Goal: Transaction & Acquisition: Download file/media

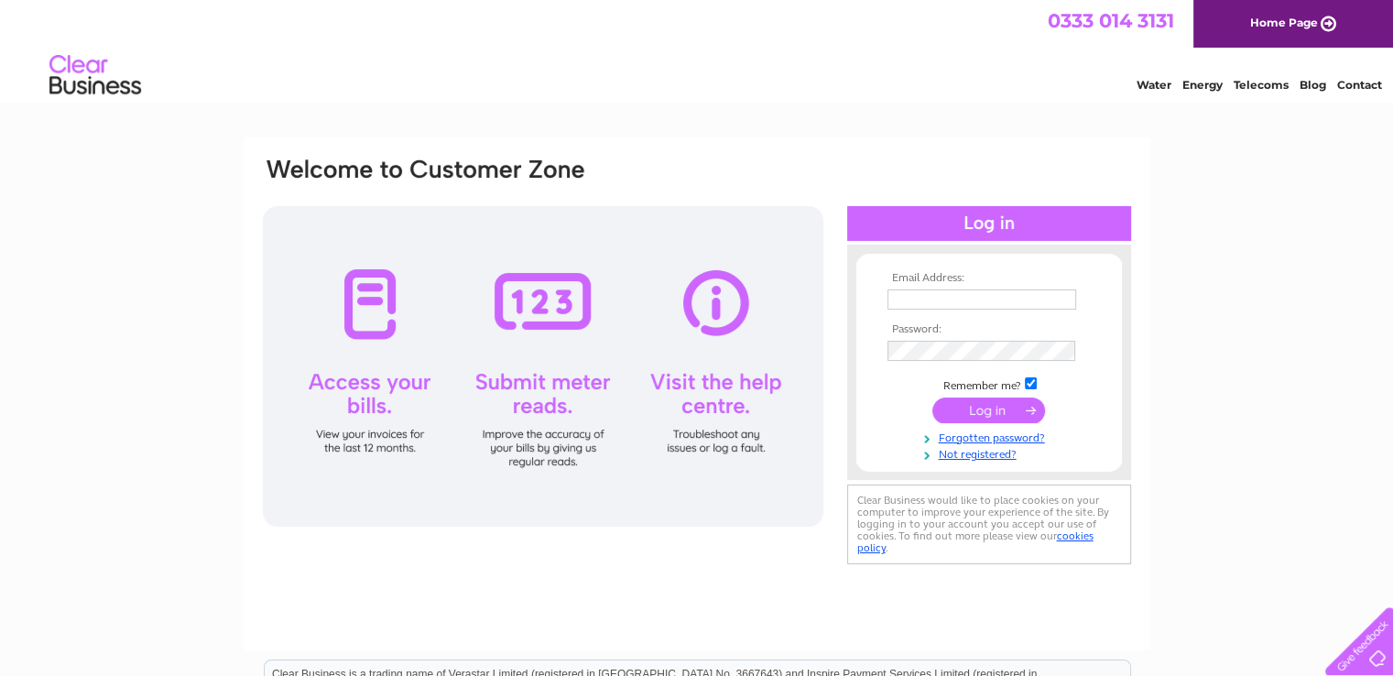
type input "accounts@hornbeamltd.co.uk"
click at [986, 414] on input "submit" at bounding box center [988, 410] width 113 height 26
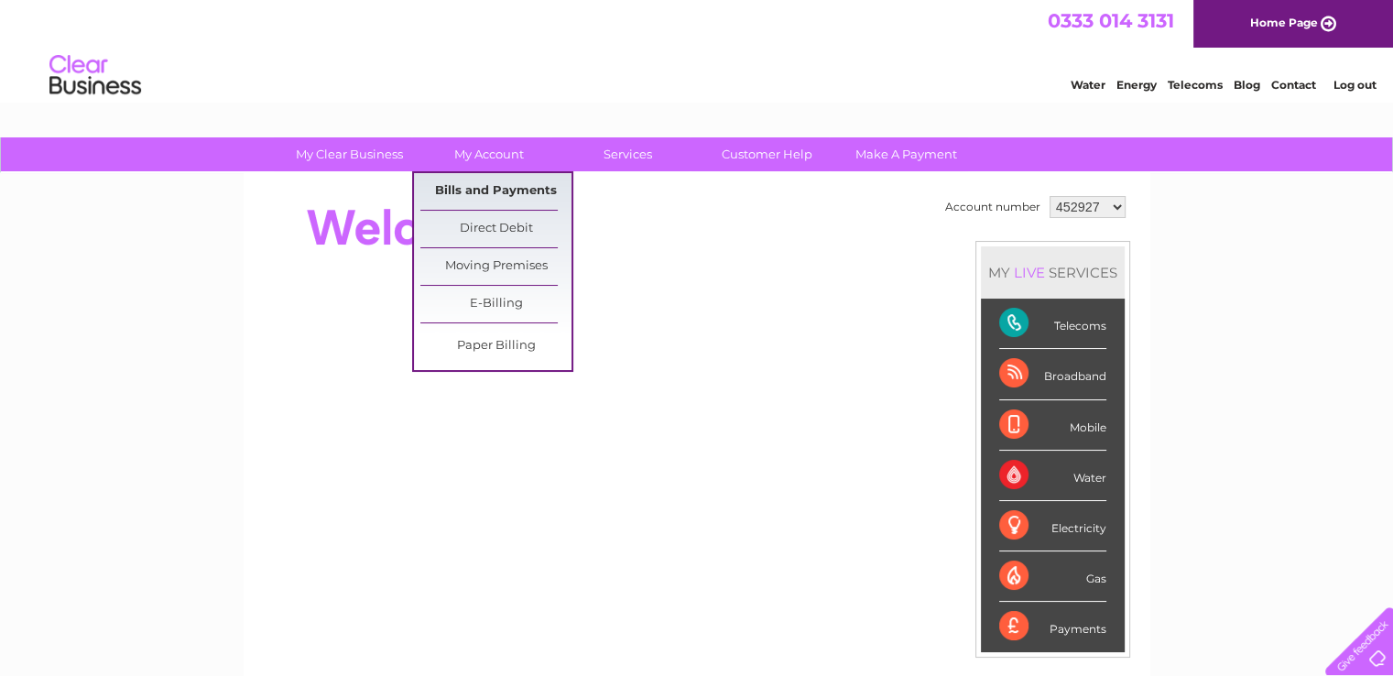
click at [469, 183] on link "Bills and Payments" at bounding box center [495, 191] width 151 height 37
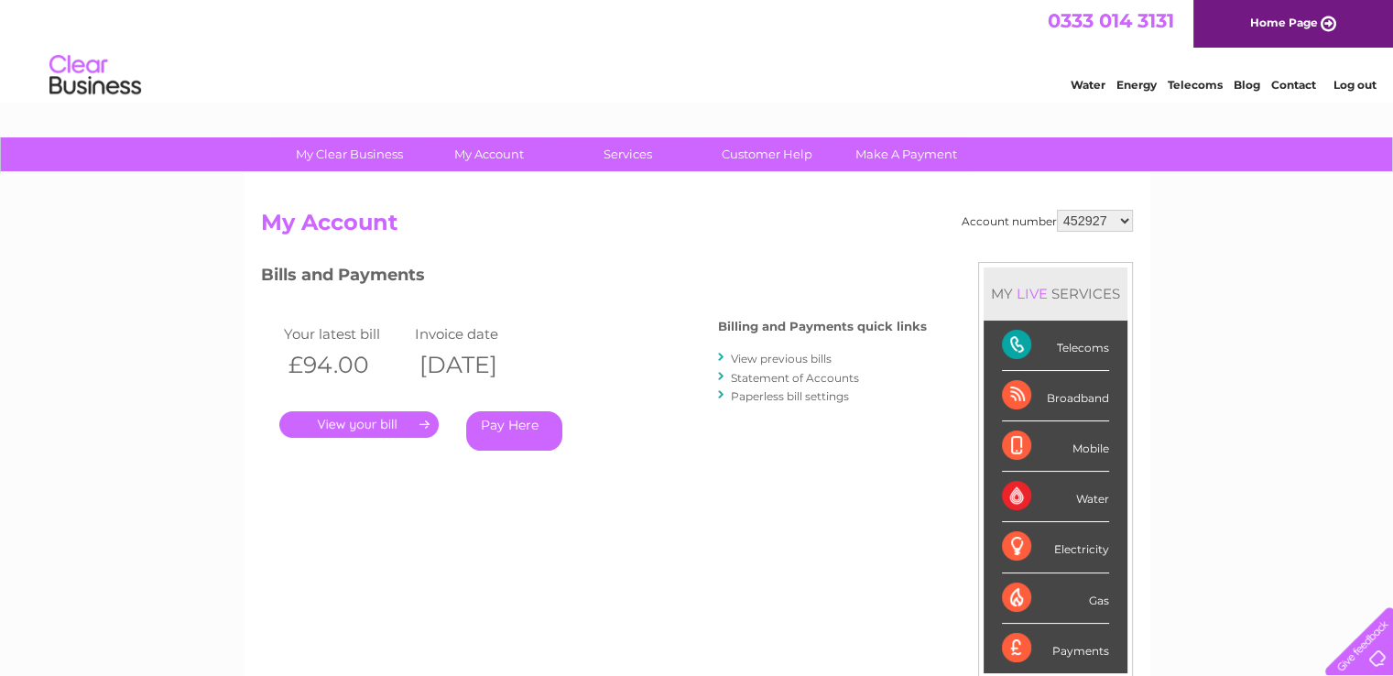
click at [363, 424] on link "." at bounding box center [358, 424] width 159 height 27
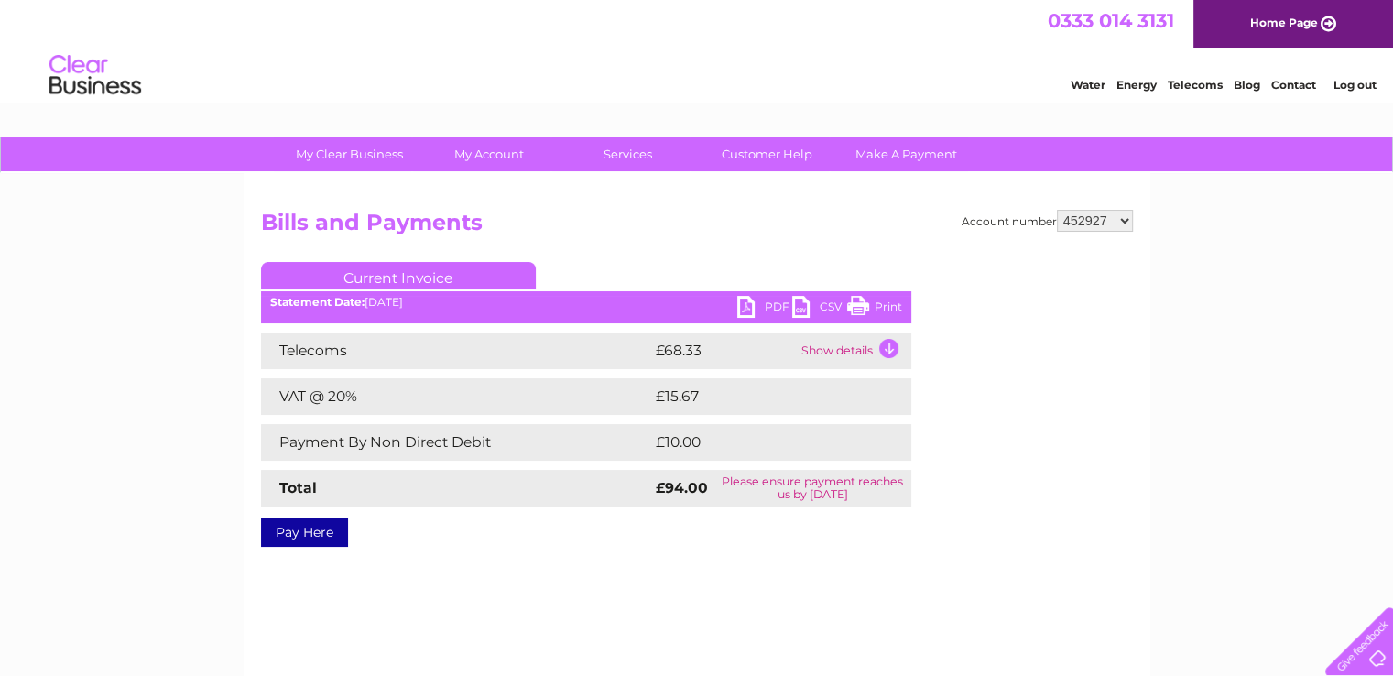
click at [758, 306] on link "PDF" at bounding box center [764, 309] width 55 height 27
